Goal: Information Seeking & Learning: Learn about a topic

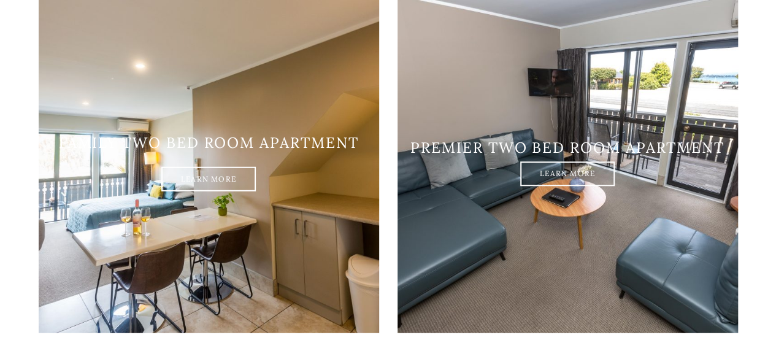
scroll to position [1411, 0]
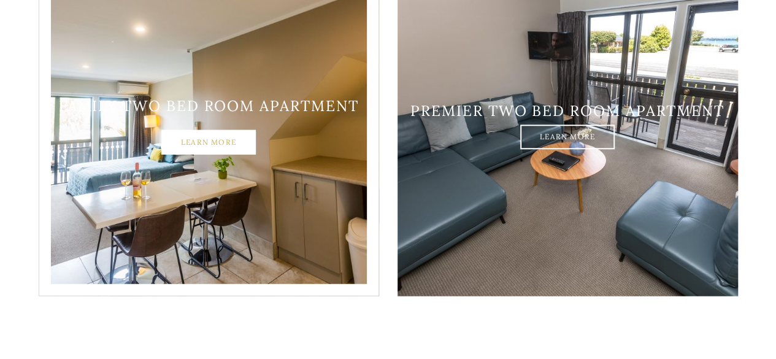
click at [221, 131] on link "Learn More" at bounding box center [208, 143] width 94 height 25
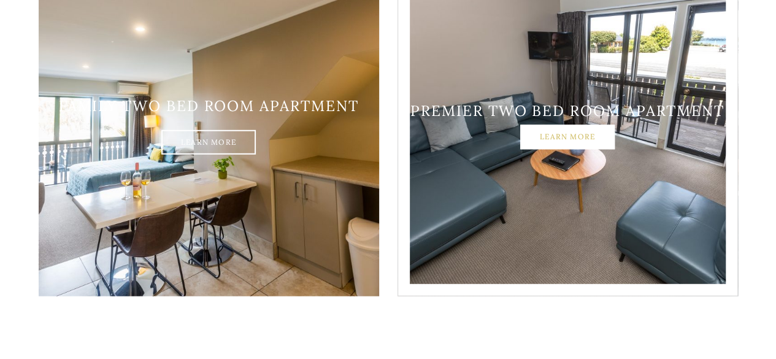
click at [566, 125] on link "Learn More" at bounding box center [567, 137] width 94 height 25
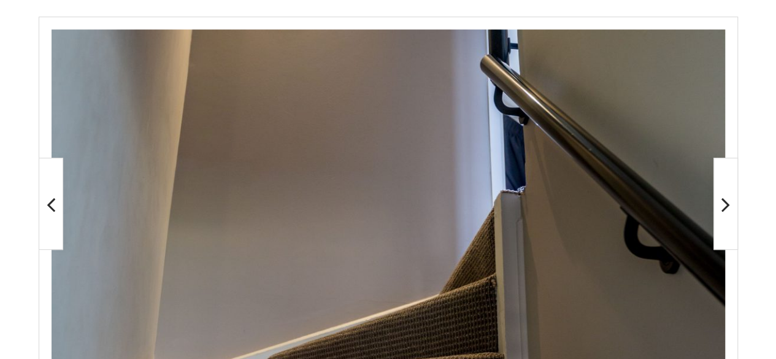
scroll to position [308, 0]
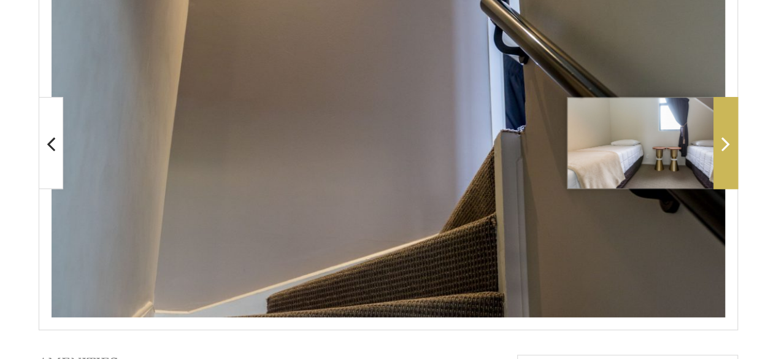
click at [723, 144] on icon at bounding box center [725, 143] width 9 height 25
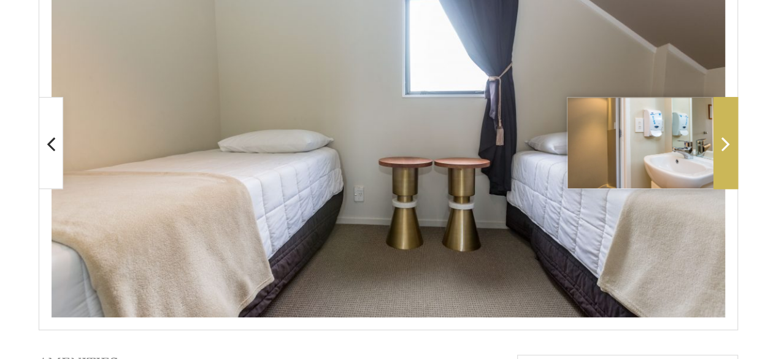
click at [723, 144] on icon at bounding box center [725, 143] width 9 height 25
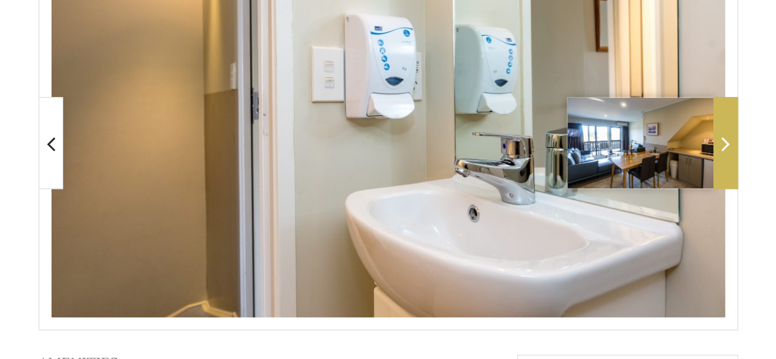
click at [723, 144] on icon at bounding box center [725, 143] width 9 height 25
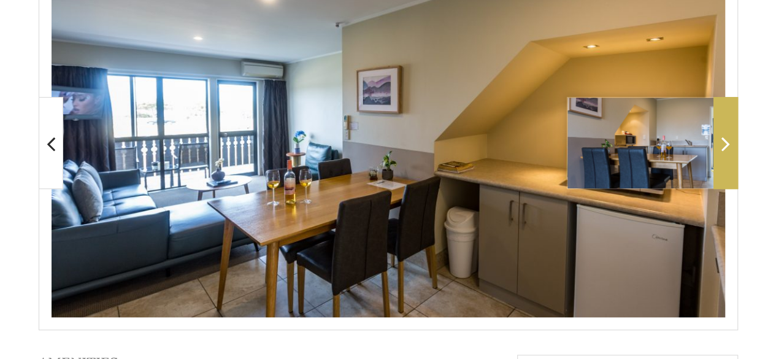
click at [723, 144] on icon at bounding box center [725, 143] width 9 height 25
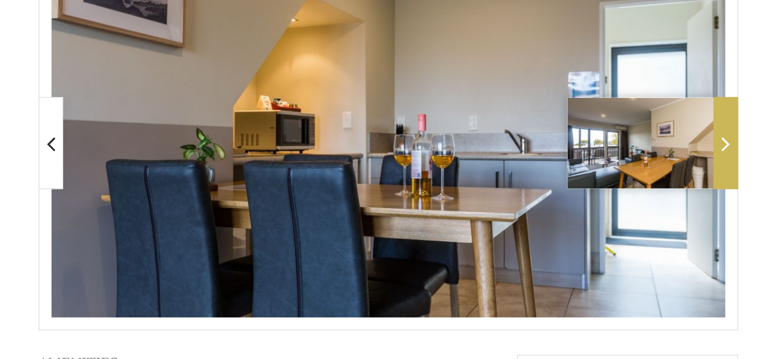
click at [723, 144] on icon at bounding box center [725, 143] width 9 height 25
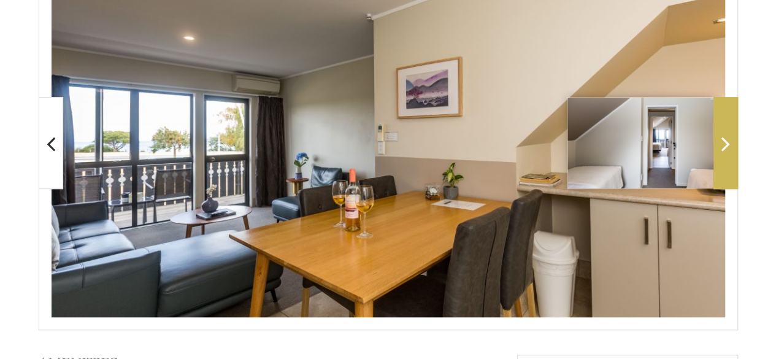
click at [723, 144] on icon at bounding box center [725, 143] width 9 height 25
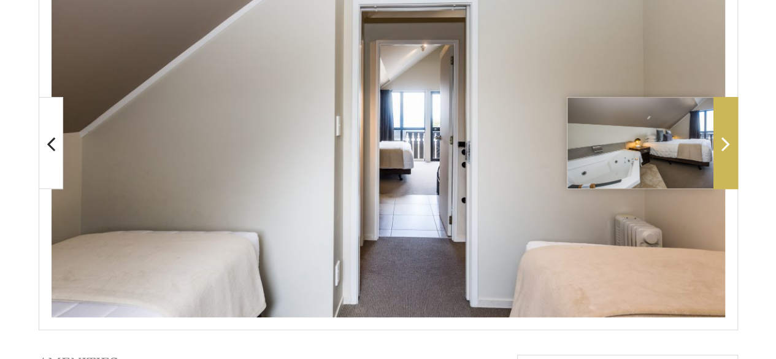
click at [723, 144] on icon at bounding box center [725, 143] width 9 height 25
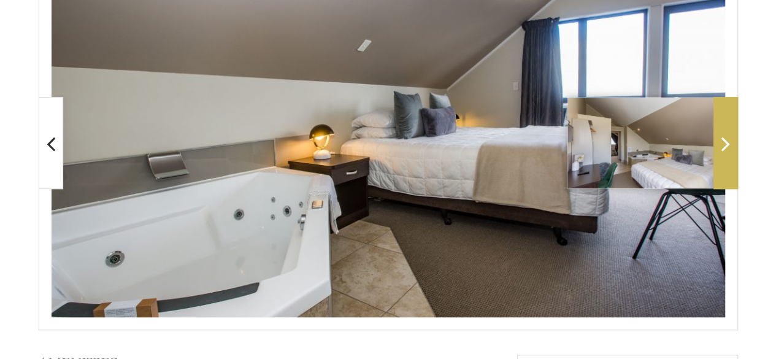
click at [723, 144] on icon at bounding box center [725, 143] width 9 height 25
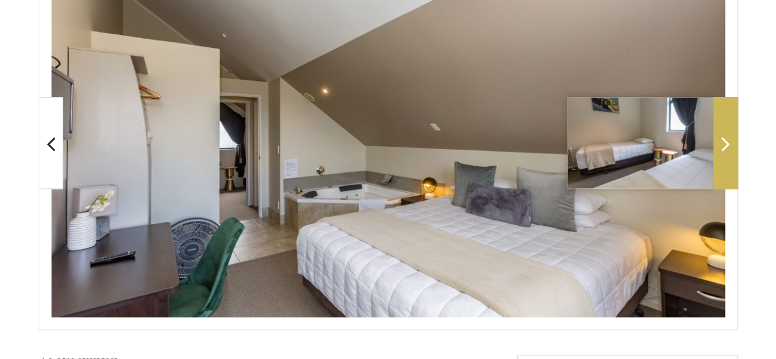
click at [723, 144] on icon at bounding box center [725, 143] width 9 height 25
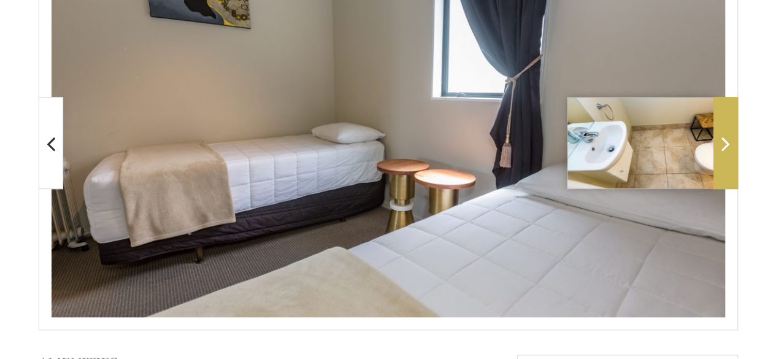
click at [723, 144] on icon at bounding box center [725, 143] width 9 height 25
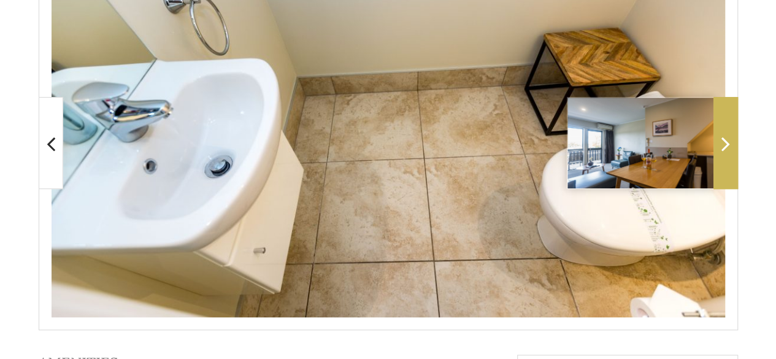
click at [725, 144] on icon at bounding box center [725, 143] width 9 height 25
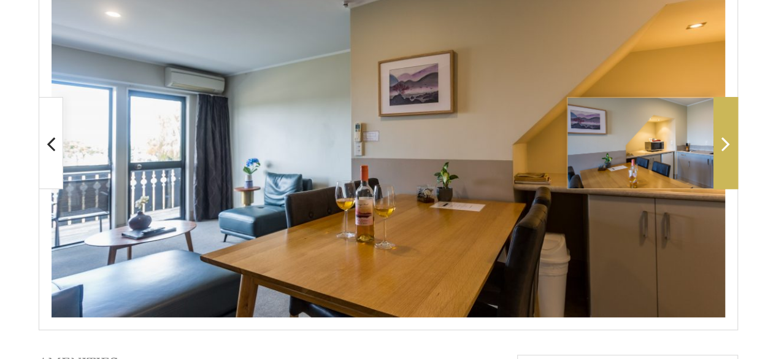
click at [725, 144] on icon at bounding box center [725, 143] width 9 height 25
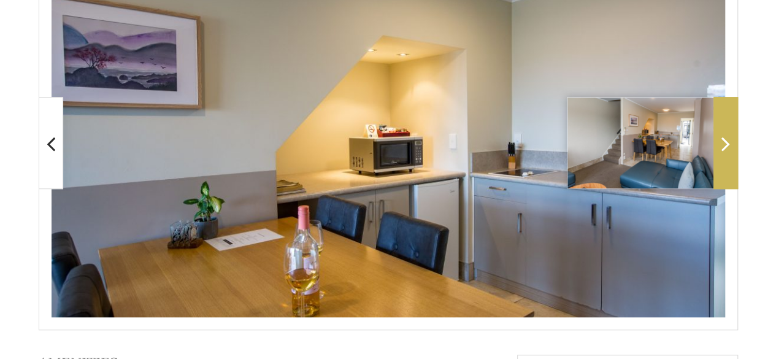
click at [725, 144] on icon at bounding box center [725, 143] width 9 height 25
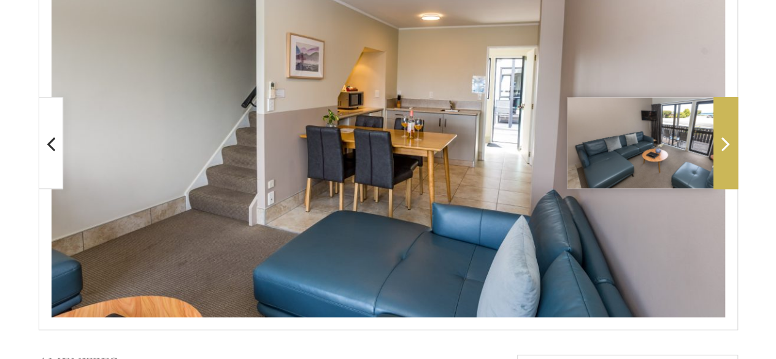
click at [725, 144] on icon at bounding box center [725, 143] width 9 height 25
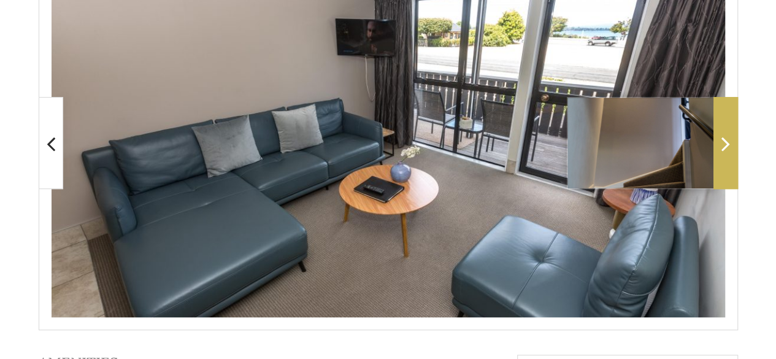
click at [726, 144] on icon at bounding box center [725, 143] width 9 height 25
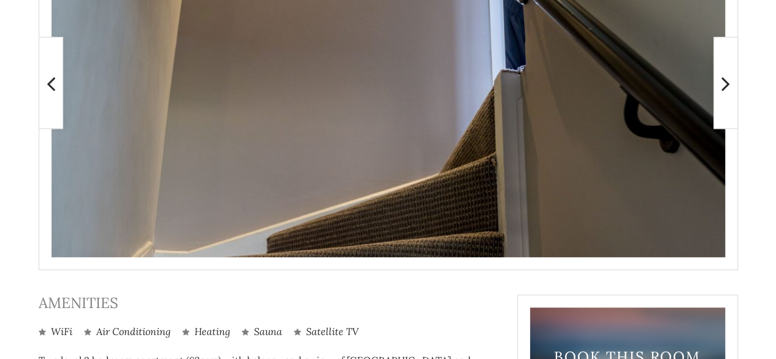
scroll to position [613, 0]
